Goal: Information Seeking & Learning: Learn about a topic

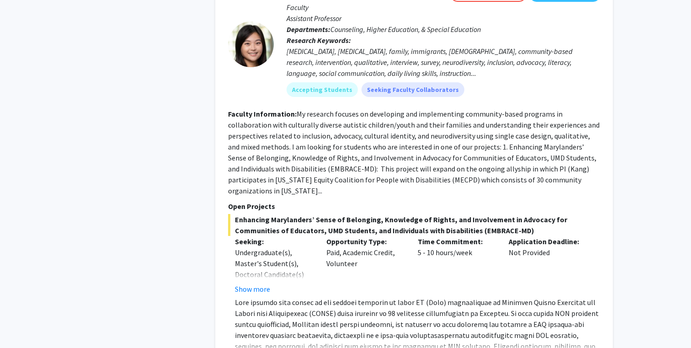
scroll to position [619, 0]
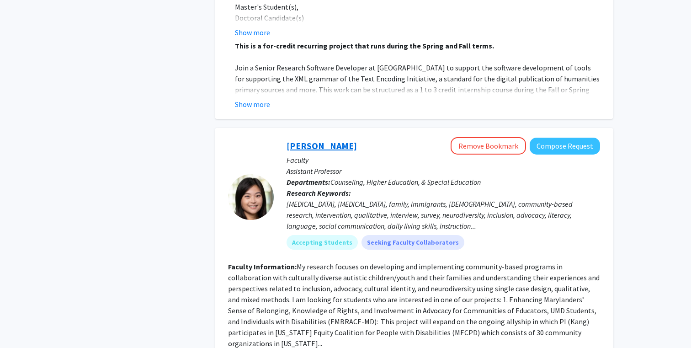
click at [319, 140] on link "[PERSON_NAME]" at bounding box center [321, 145] width 70 height 11
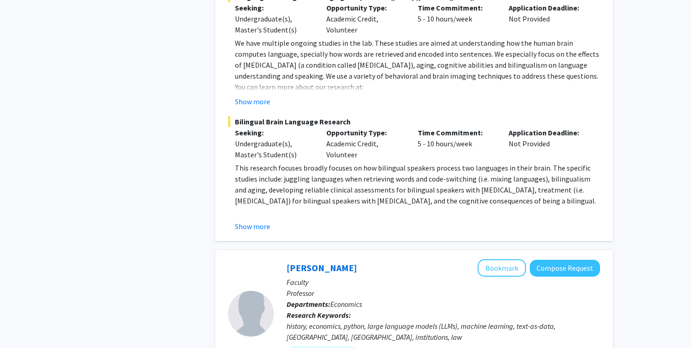
scroll to position [1650, 0]
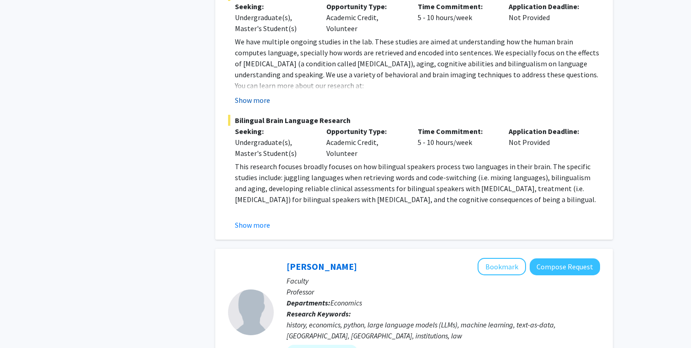
click at [248, 95] on button "Show more" at bounding box center [252, 100] width 35 height 11
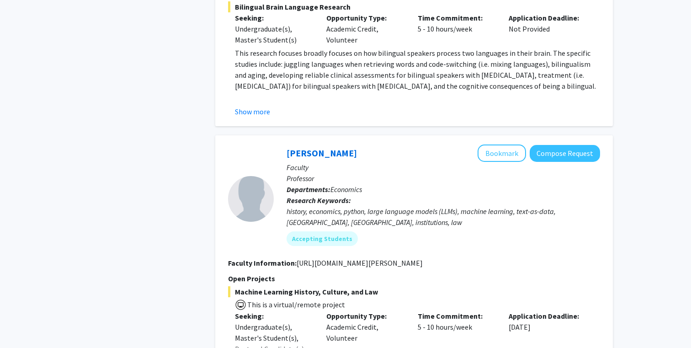
scroll to position [1806, 0]
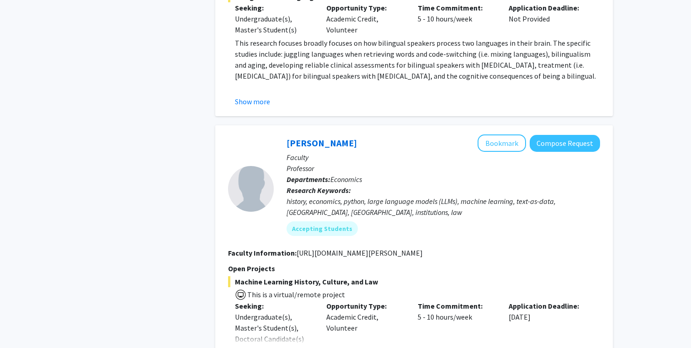
click at [248, 96] on button "Show more" at bounding box center [252, 101] width 35 height 11
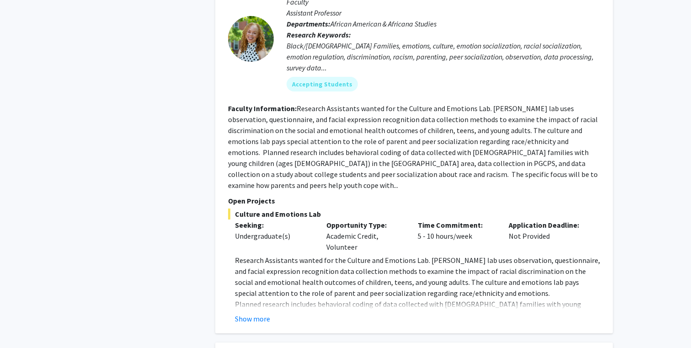
scroll to position [3548, 0]
click at [256, 312] on button "Show more" at bounding box center [252, 317] width 35 height 11
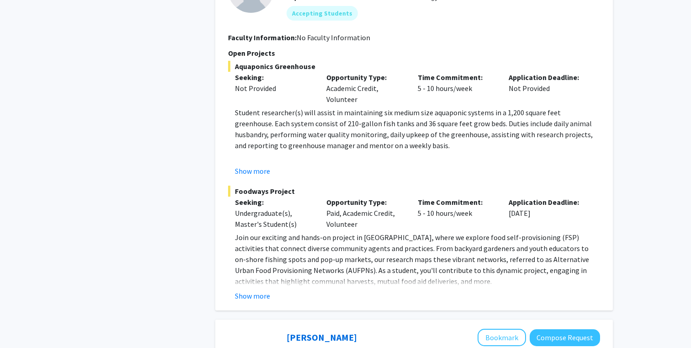
scroll to position [4012, 0]
click at [255, 290] on button "Show more" at bounding box center [252, 295] width 35 height 11
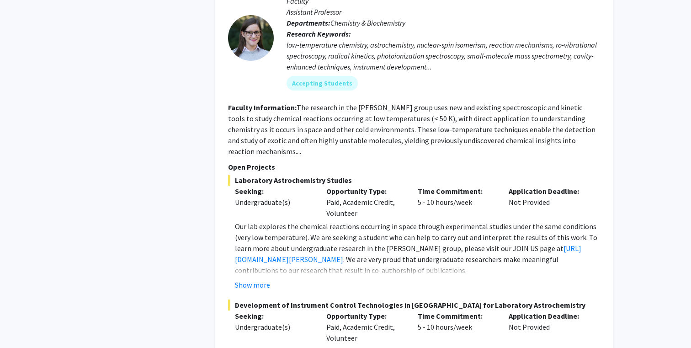
scroll to position [4540, 0]
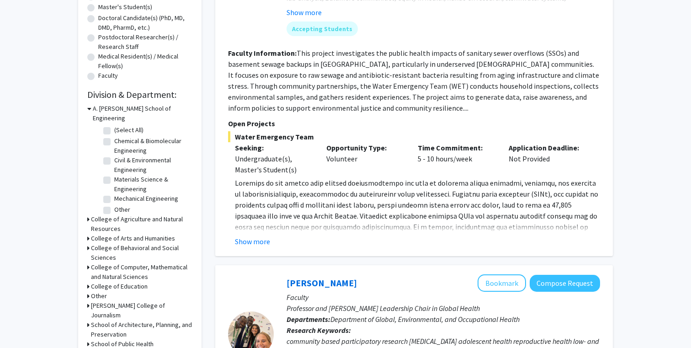
scroll to position [194, 0]
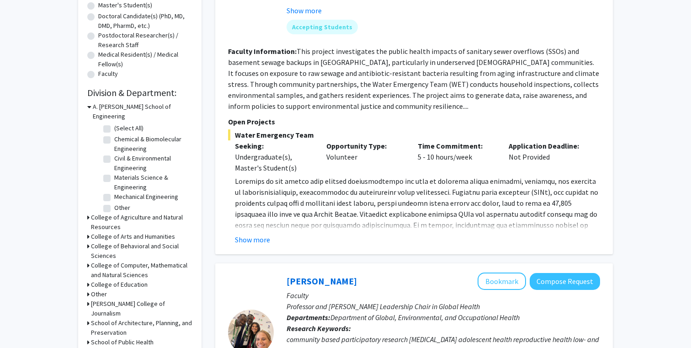
click at [253, 245] on div "[PERSON_NAME] Bookmark Compose Request Faculty Project Manager Departments: Dep…" at bounding box center [413, 76] width 397 height 356
click at [256, 243] on button "Show more" at bounding box center [252, 239] width 35 height 11
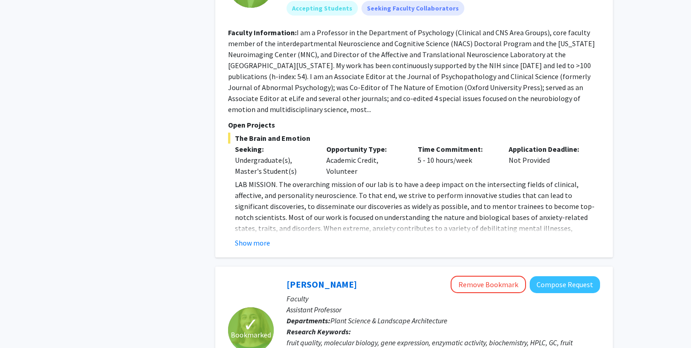
scroll to position [2352, 0]
click at [267, 236] on button "Show more" at bounding box center [252, 241] width 35 height 11
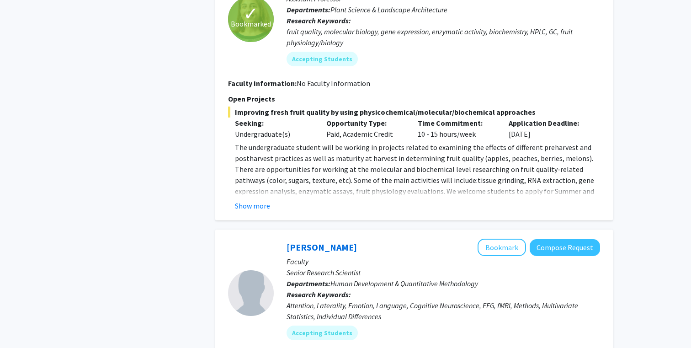
scroll to position [2784, 0]
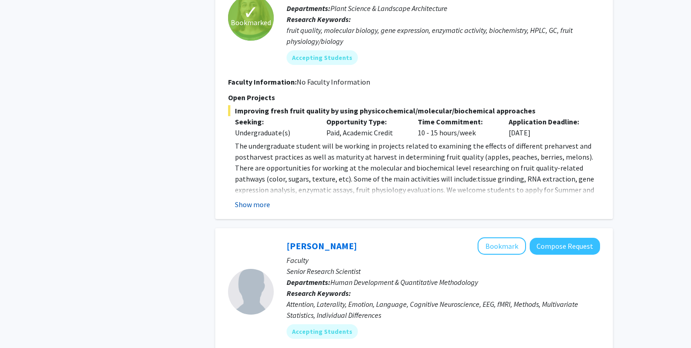
click at [264, 199] on button "Show more" at bounding box center [252, 204] width 35 height 11
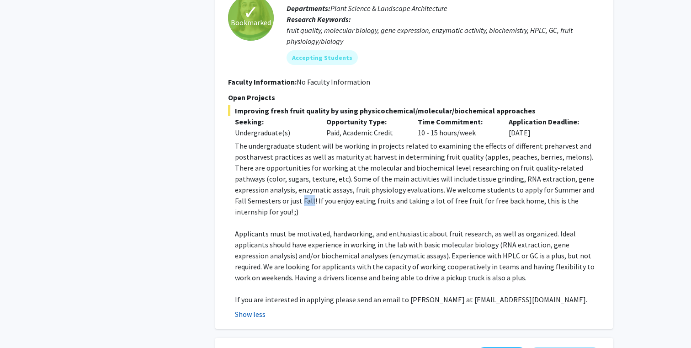
click at [264, 170] on span "The undergraduate student will be working in projects related to examining the …" at bounding box center [414, 178] width 359 height 75
click at [310, 229] on span "Applicants must be motivated, hardworking, and enthusiastic about fruit researc…" at bounding box center [414, 255] width 359 height 53
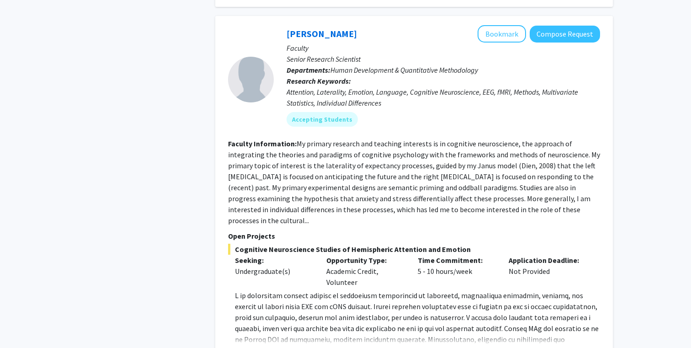
scroll to position [3115, 0]
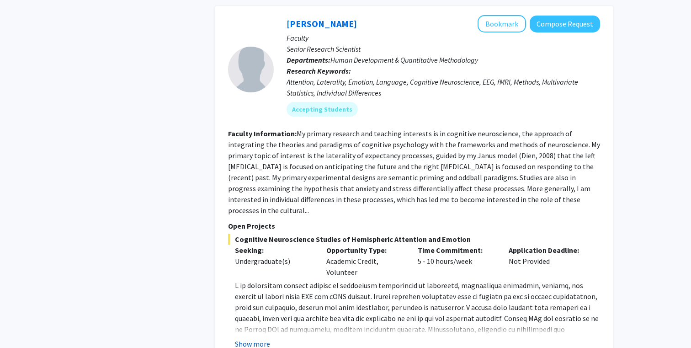
click at [260, 338] on button "Show more" at bounding box center [252, 343] width 35 height 11
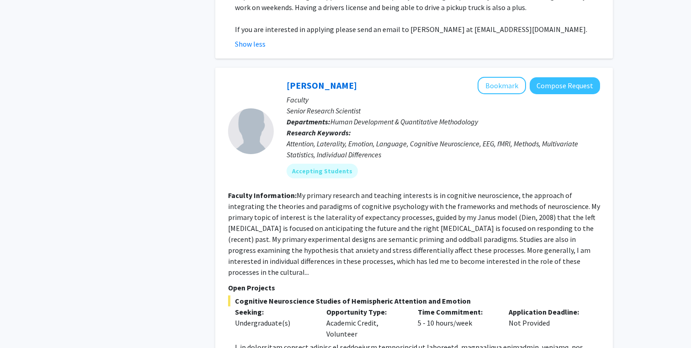
scroll to position [3055, 0]
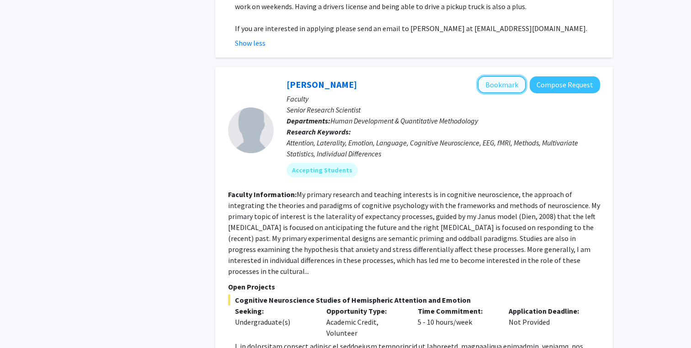
click at [498, 76] on button "Bookmark" at bounding box center [501, 84] width 48 height 17
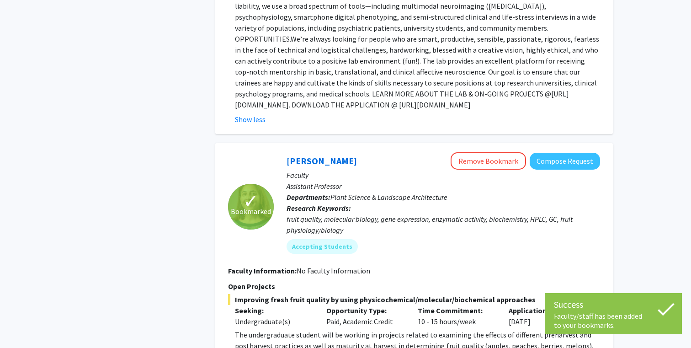
scroll to position [2594, 0]
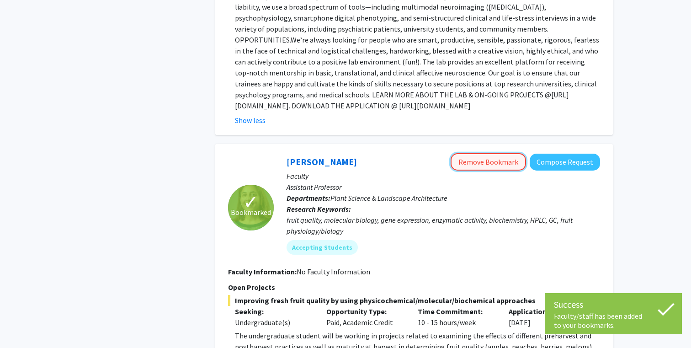
click at [511, 153] on button "Remove Bookmark" at bounding box center [487, 161] width 75 height 17
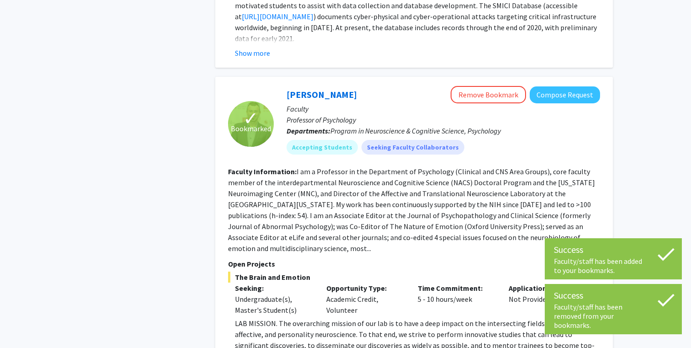
scroll to position [2188, 0]
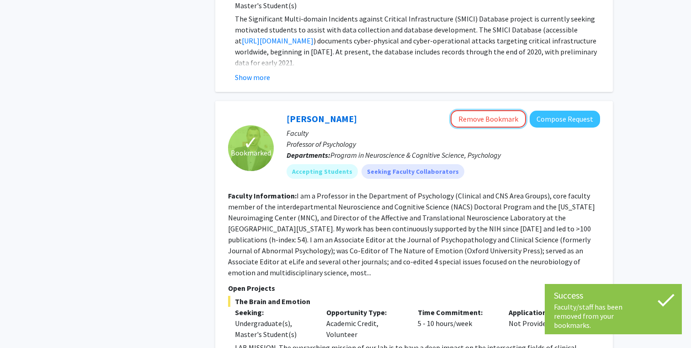
click at [462, 110] on button "Remove Bookmark" at bounding box center [487, 118] width 75 height 17
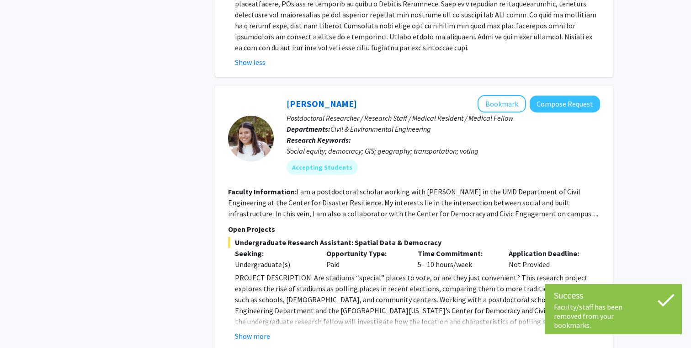
scroll to position [3477, 0]
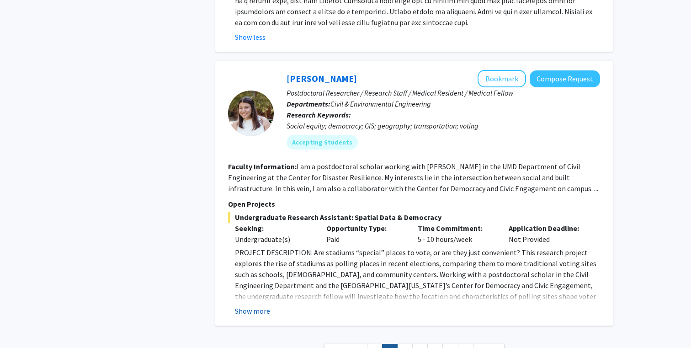
click at [252, 305] on button "Show more" at bounding box center [252, 310] width 35 height 11
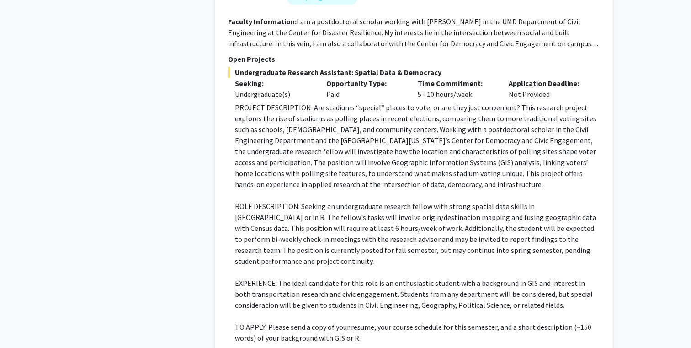
scroll to position [3622, 0]
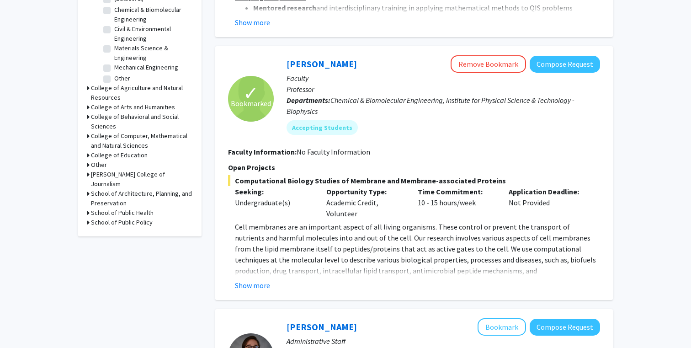
scroll to position [326, 0]
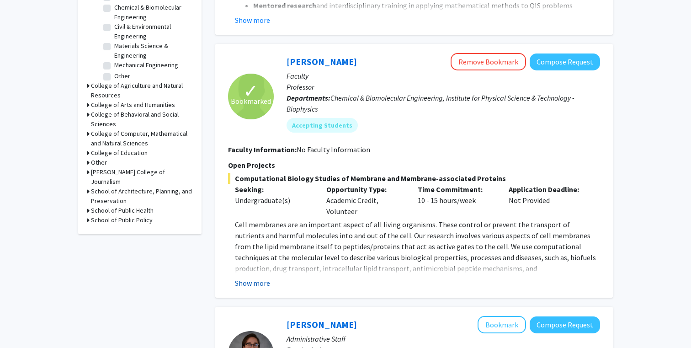
click at [256, 277] on button "Show more" at bounding box center [252, 282] width 35 height 11
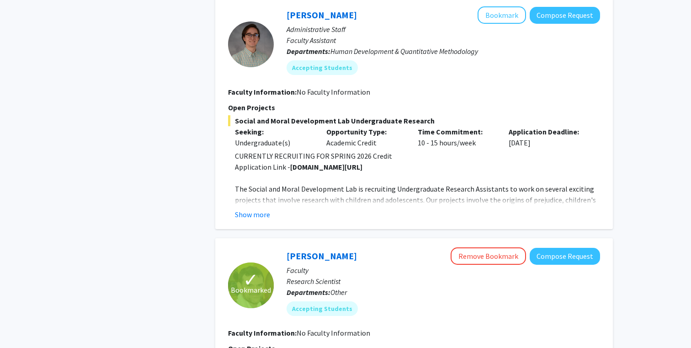
scroll to position [697, 0]
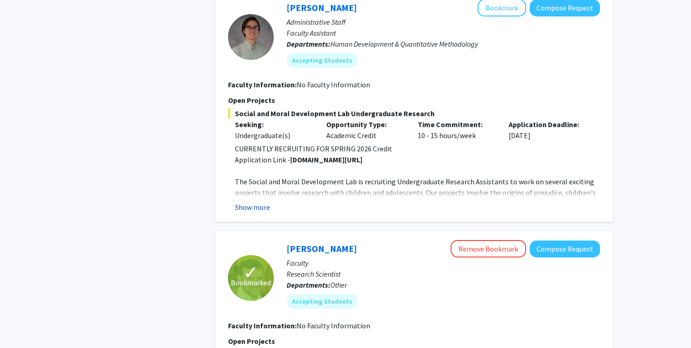
click at [267, 201] on button "Show more" at bounding box center [252, 206] width 35 height 11
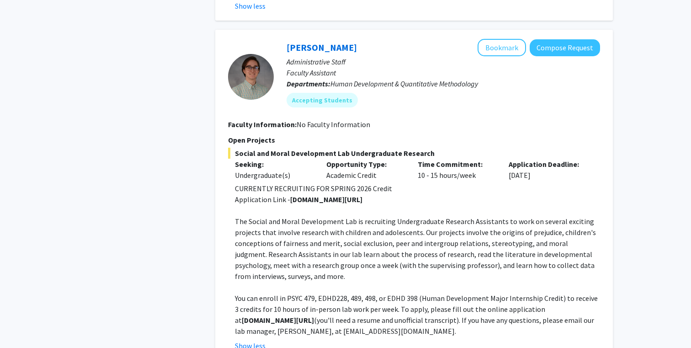
scroll to position [657, 0]
click at [515, 39] on button "Bookmark" at bounding box center [501, 47] width 48 height 17
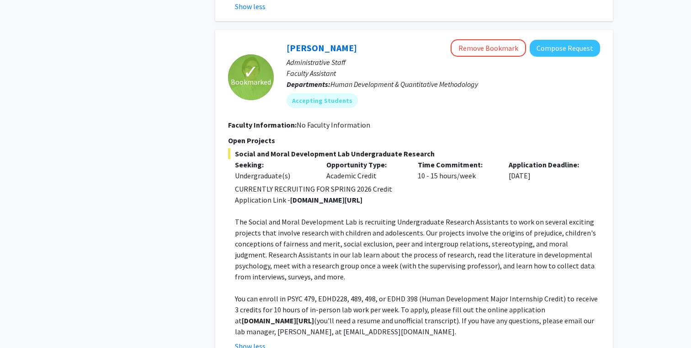
drag, startPoint x: 290, startPoint y: 191, endPoint x: 363, endPoint y: 192, distance: 73.5
click at [363, 194] on p "Application Link - [DOMAIN_NAME][URL]" at bounding box center [417, 199] width 365 height 11
copy strong "[DOMAIN_NAME][URL]"
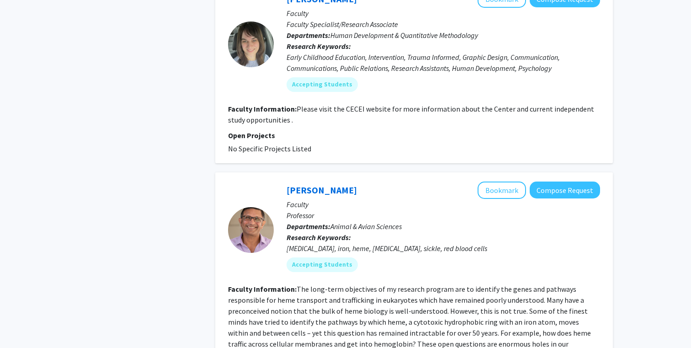
scroll to position [2389, 0]
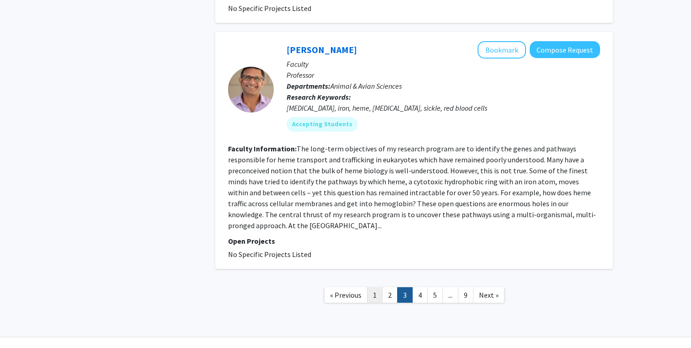
click at [376, 287] on link "1" at bounding box center [375, 295] width 16 height 16
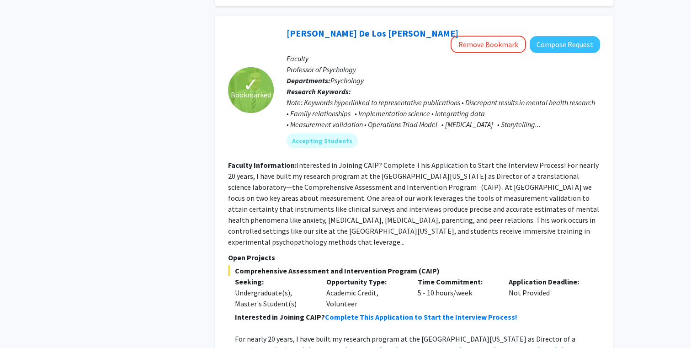
scroll to position [2328, 0]
